Goal: Transaction & Acquisition: Purchase product/service

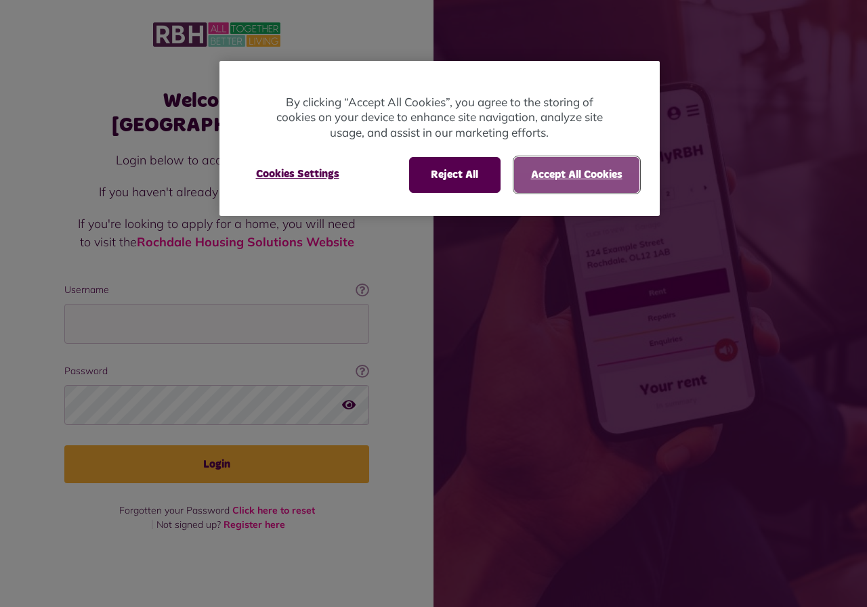
click at [580, 168] on button "Accept All Cookies" at bounding box center [576, 174] width 125 height 35
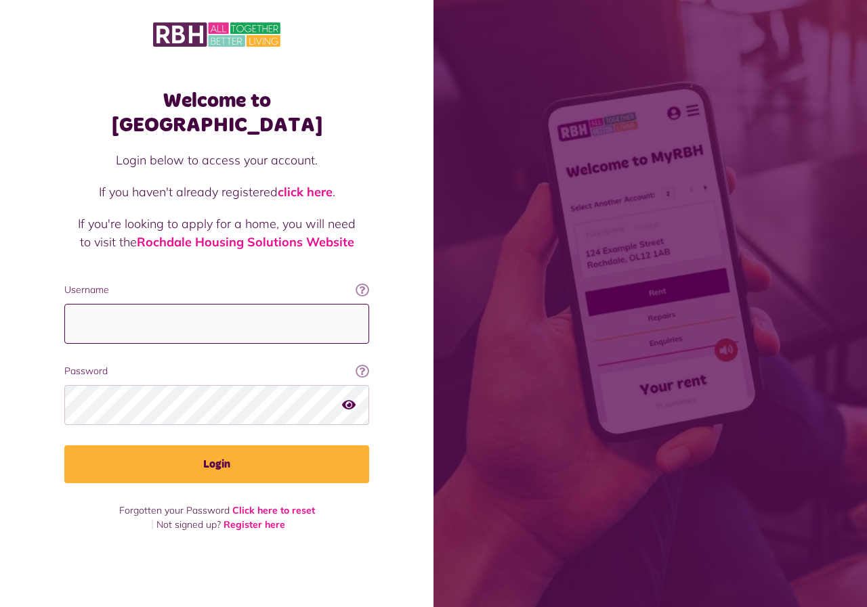
click at [240, 308] on input "Username" at bounding box center [216, 324] width 305 height 40
type input "**********"
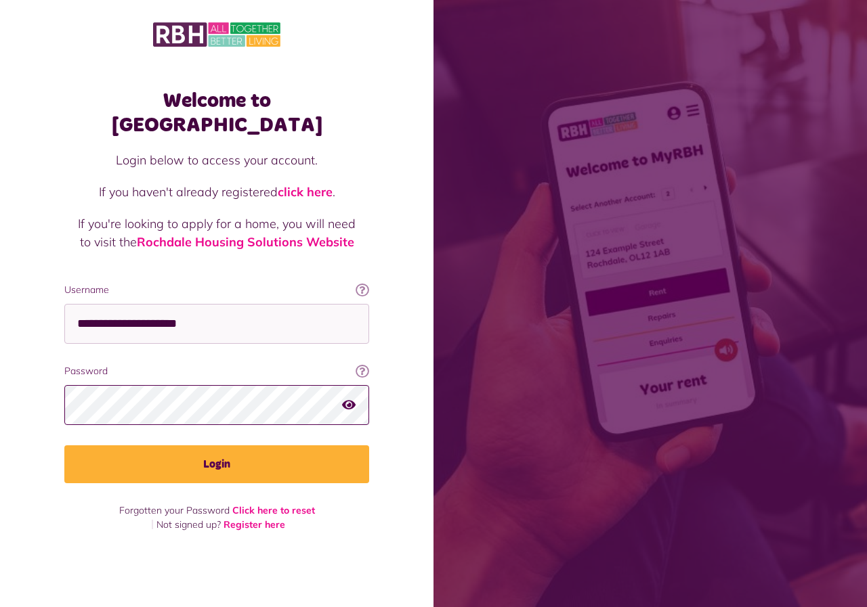
click at [64, 445] on button "Login" at bounding box center [216, 464] width 305 height 38
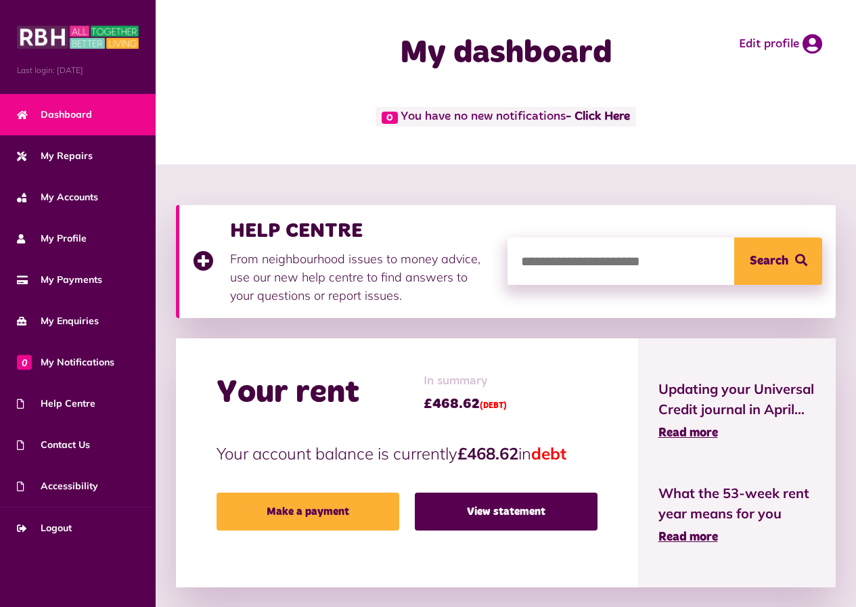
scroll to position [135, 0]
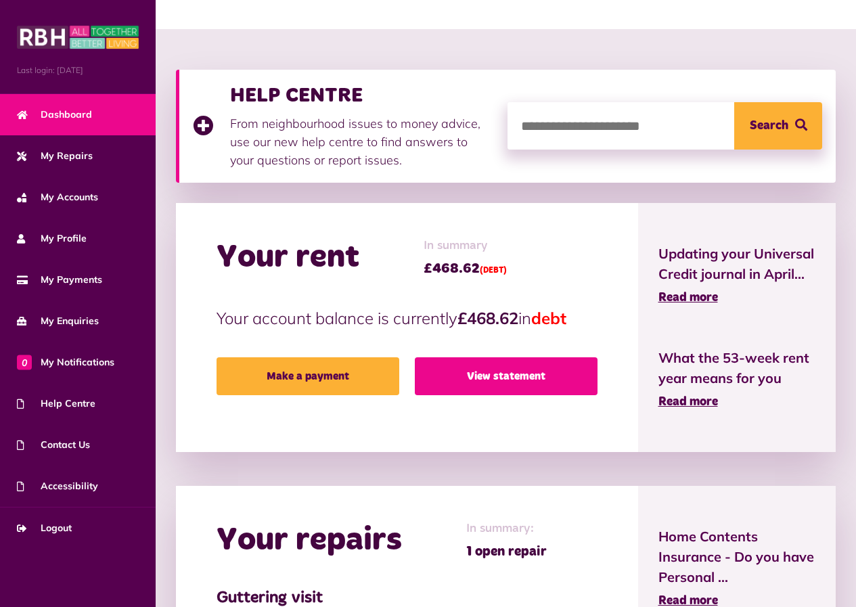
click at [496, 377] on link "View statement" at bounding box center [506, 376] width 183 height 38
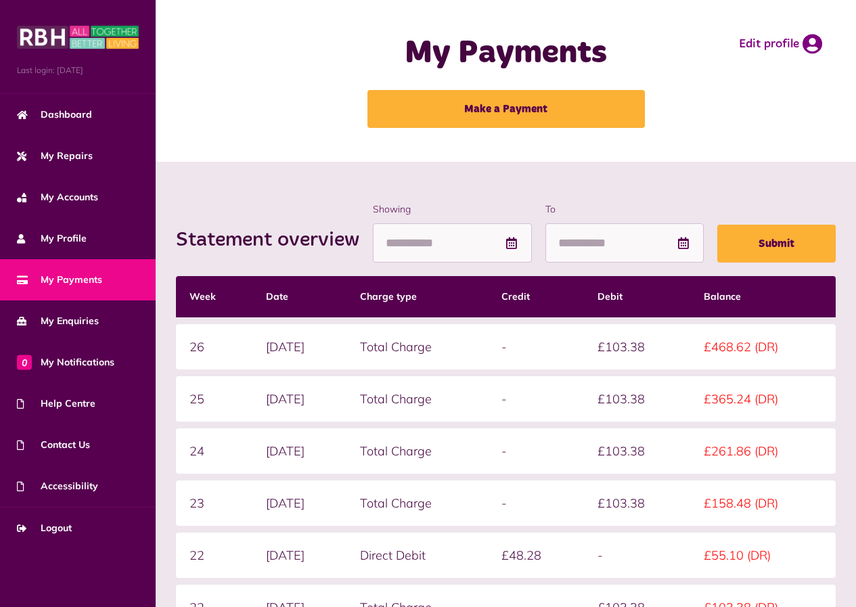
scroll to position [68, 0]
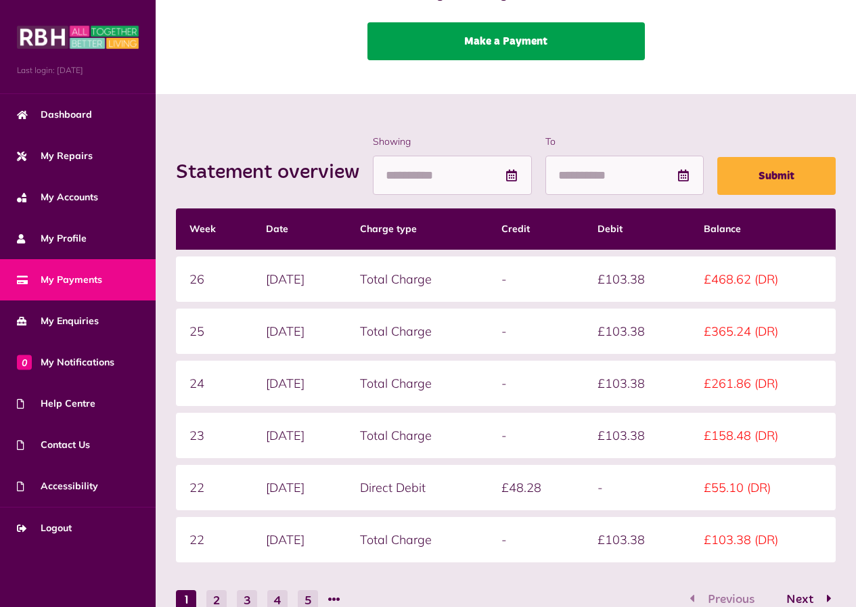
click at [505, 42] on link "Make a Payment" at bounding box center [507, 41] width 278 height 38
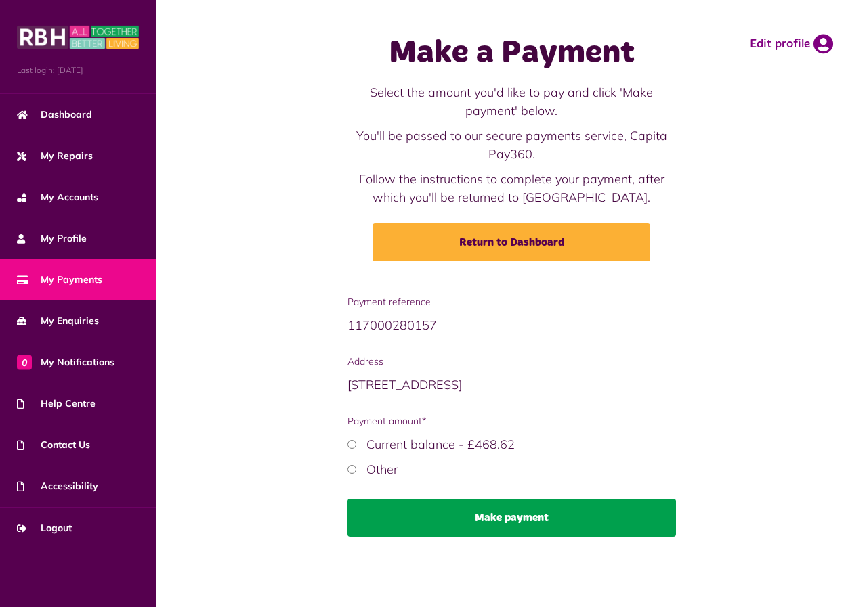
click at [521, 511] on button "Make payment" at bounding box center [511, 518] width 328 height 38
